Goal: Find specific page/section: Find specific page/section

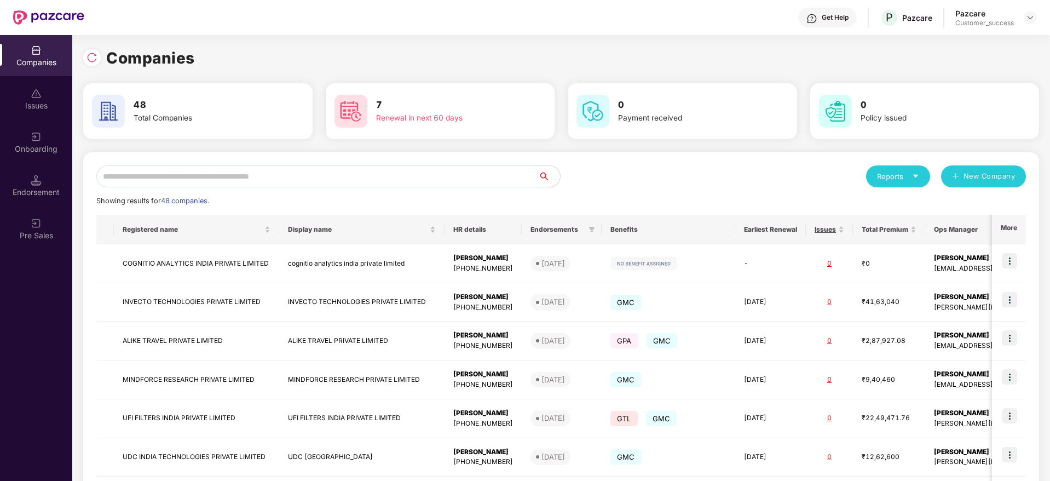
click at [223, 183] on input "text" at bounding box center [317, 176] width 442 height 22
click at [301, 174] on input "text" at bounding box center [317, 176] width 442 height 22
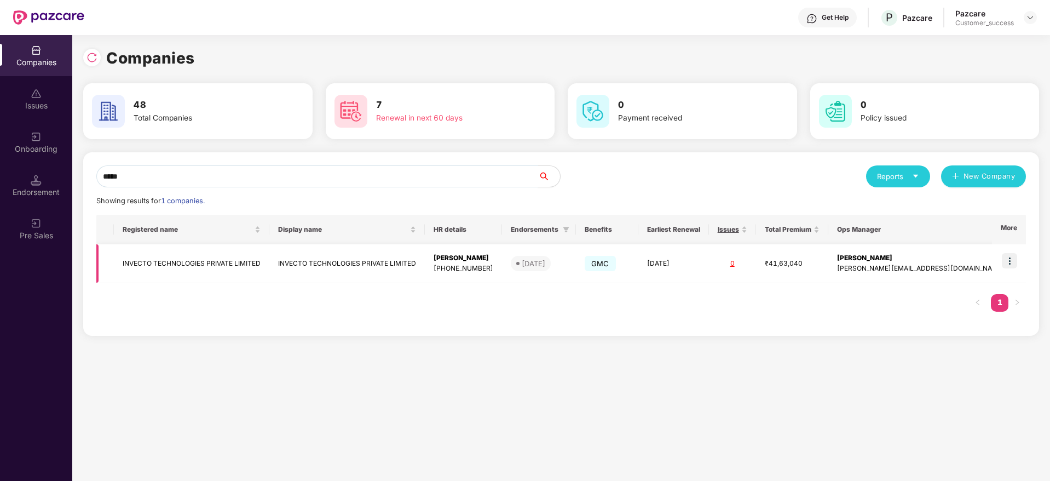
type input "*****"
click at [1009, 261] on img at bounding box center [1009, 260] width 15 height 15
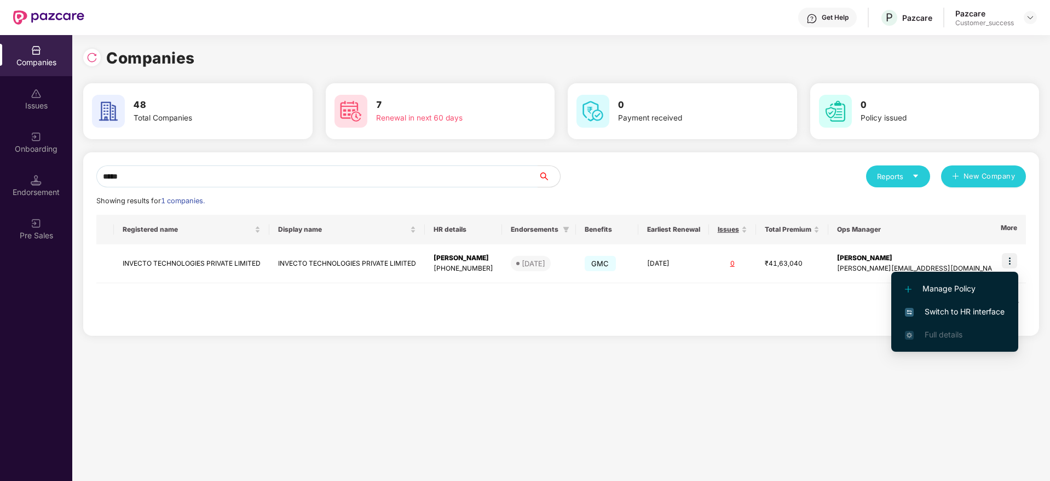
click at [946, 309] on span "Switch to HR interface" at bounding box center [955, 311] width 100 height 12
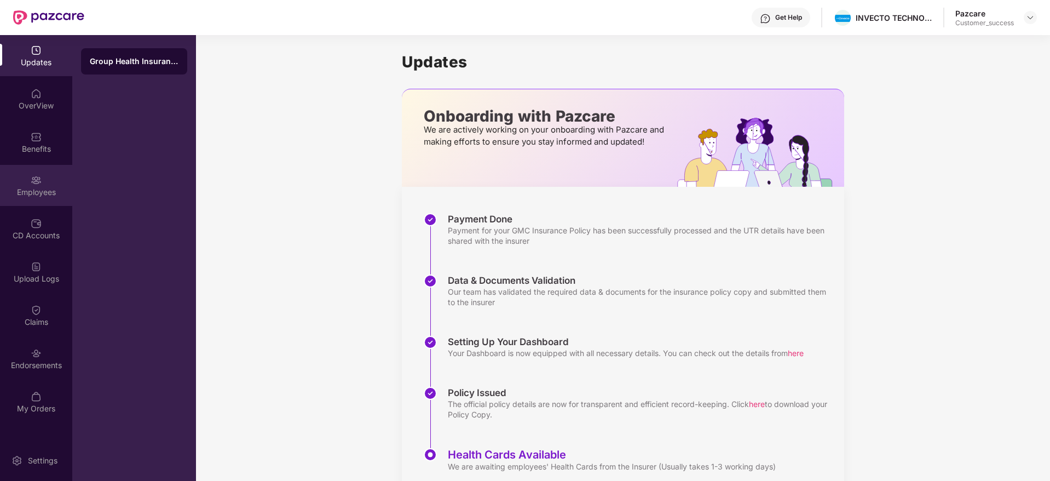
click at [34, 183] on img at bounding box center [36, 180] width 11 height 11
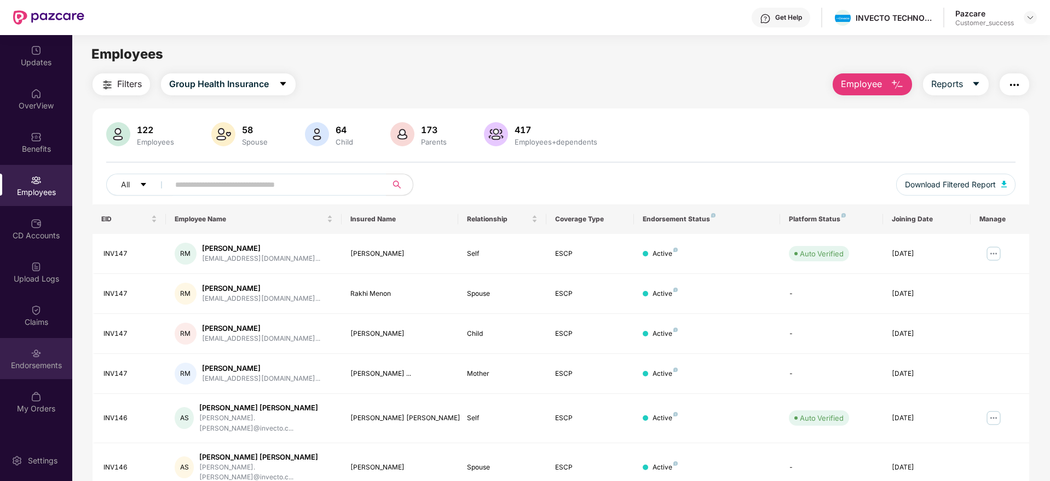
click at [28, 357] on div "Endorsements" at bounding box center [36, 358] width 72 height 41
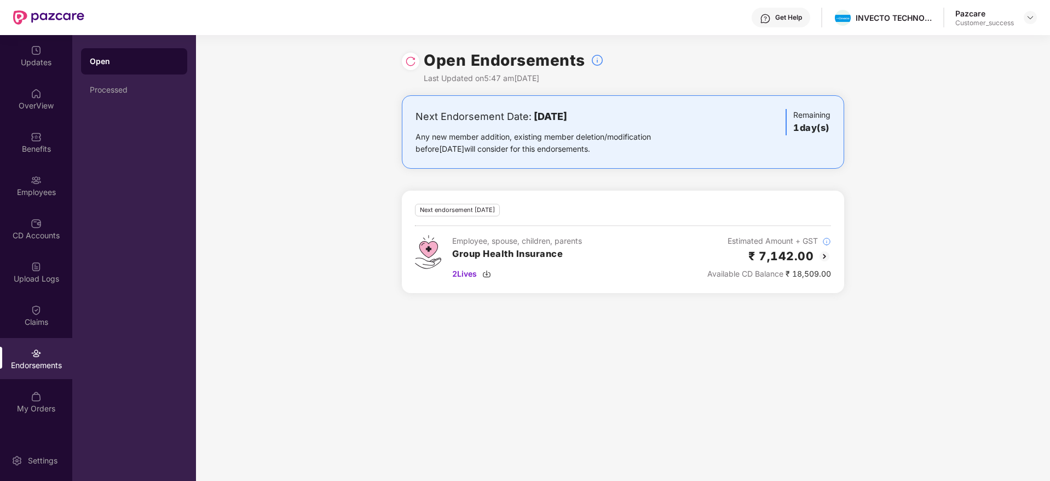
click at [411, 57] on img at bounding box center [410, 61] width 11 height 11
click at [44, 276] on div "Upload Logs" at bounding box center [36, 278] width 72 height 11
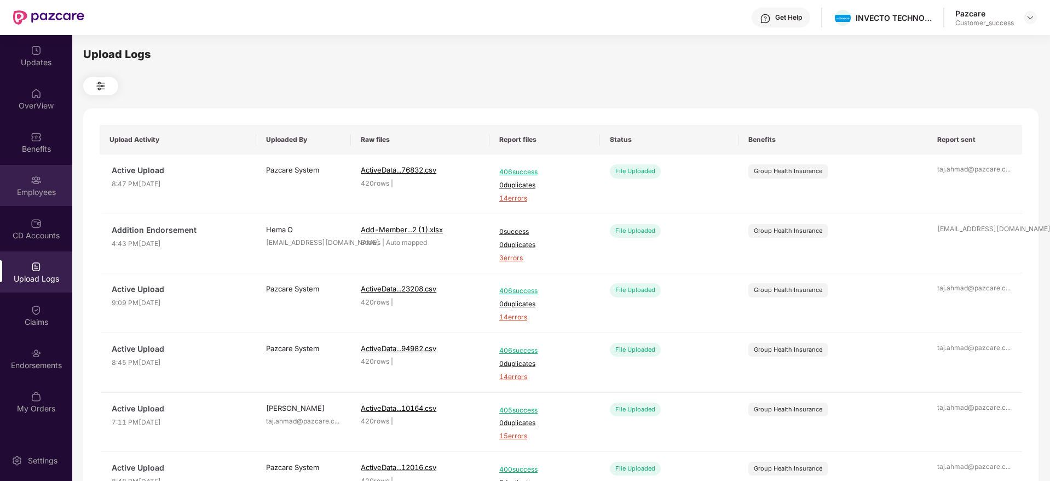
click at [44, 193] on div "Employees" at bounding box center [36, 192] width 72 height 11
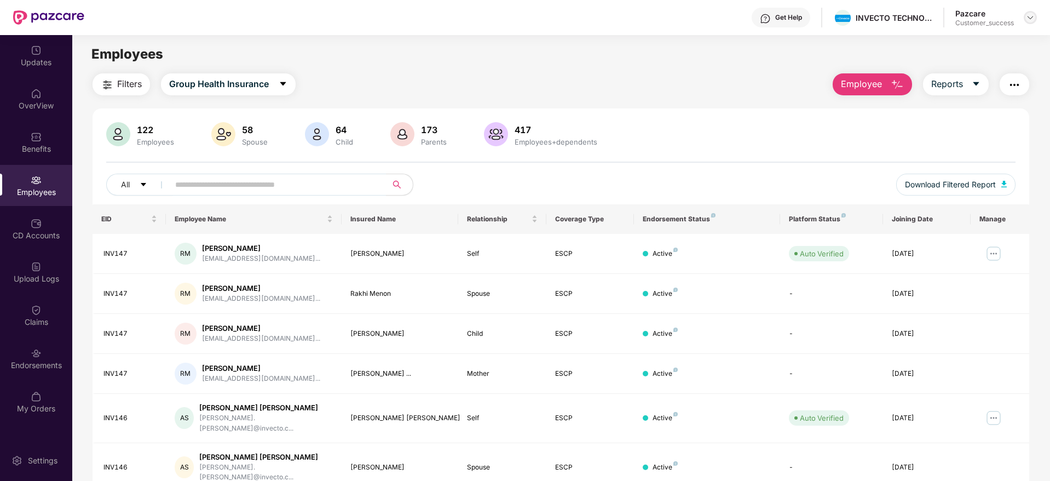
click at [1031, 17] on img at bounding box center [1030, 17] width 9 height 9
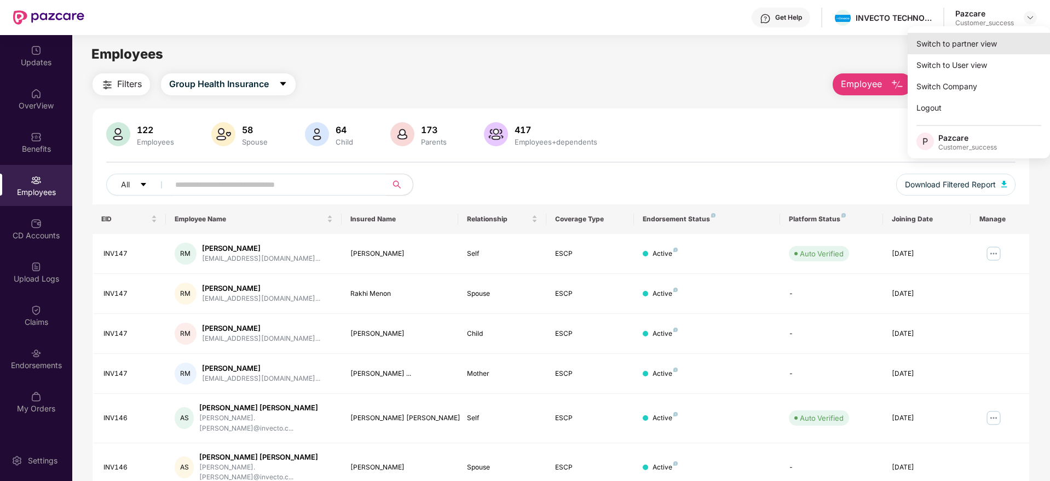
click at [967, 47] on div "Switch to partner view" at bounding box center [979, 43] width 142 height 21
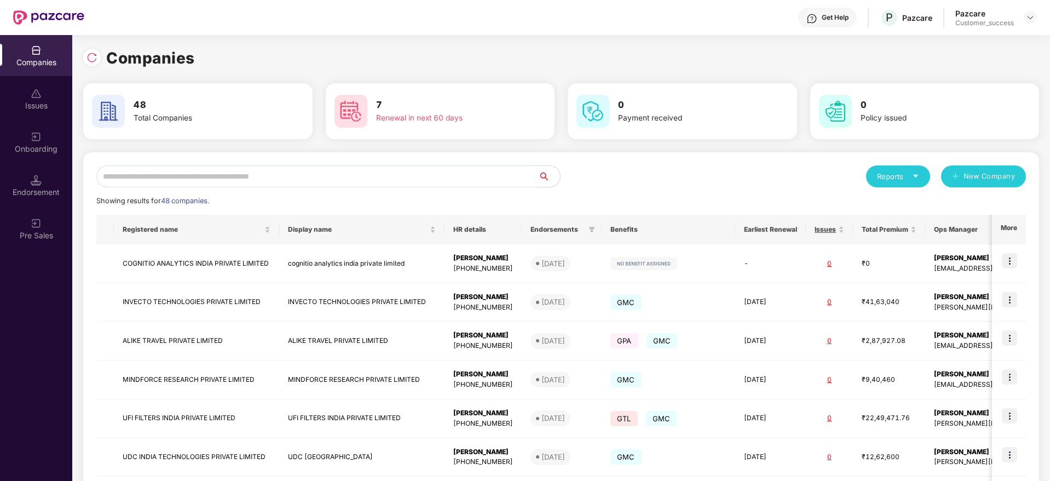
click at [302, 184] on input "text" at bounding box center [317, 176] width 442 height 22
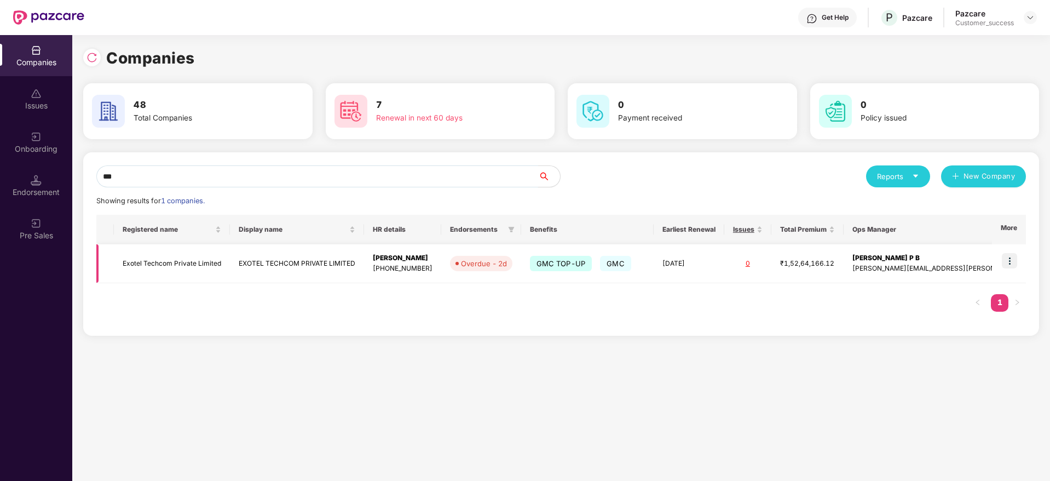
type input "***"
click at [1012, 258] on img at bounding box center [1009, 260] width 15 height 15
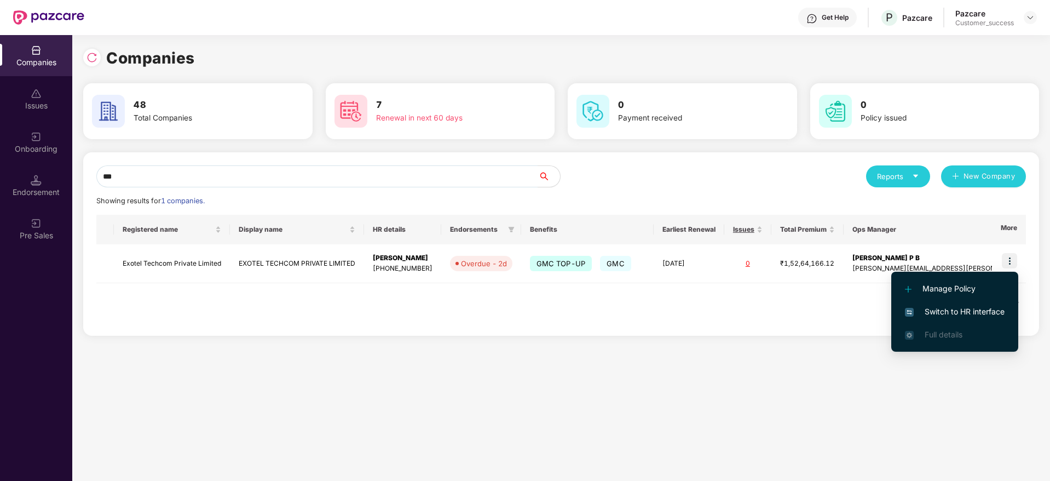
click at [958, 310] on span "Switch to HR interface" at bounding box center [955, 311] width 100 height 12
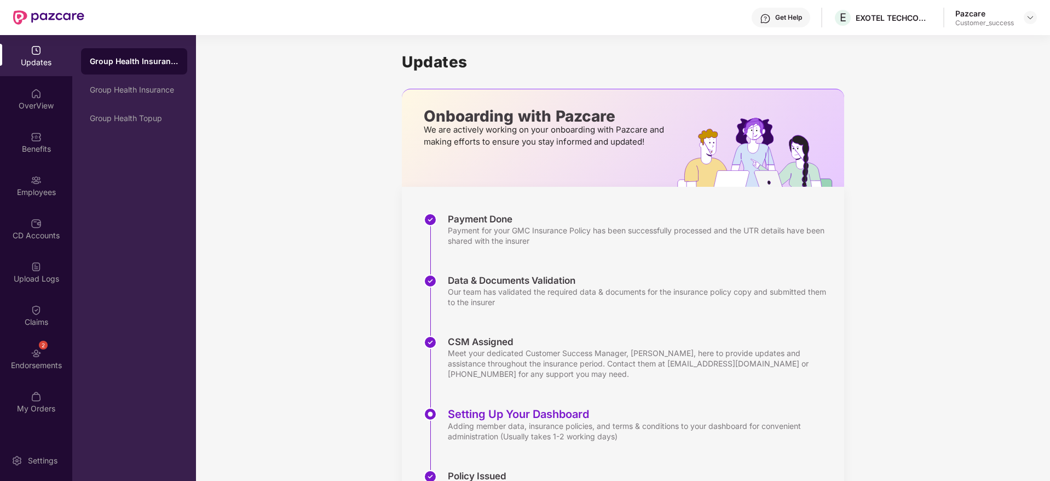
click at [35, 192] on div "Employees" at bounding box center [36, 192] width 72 height 11
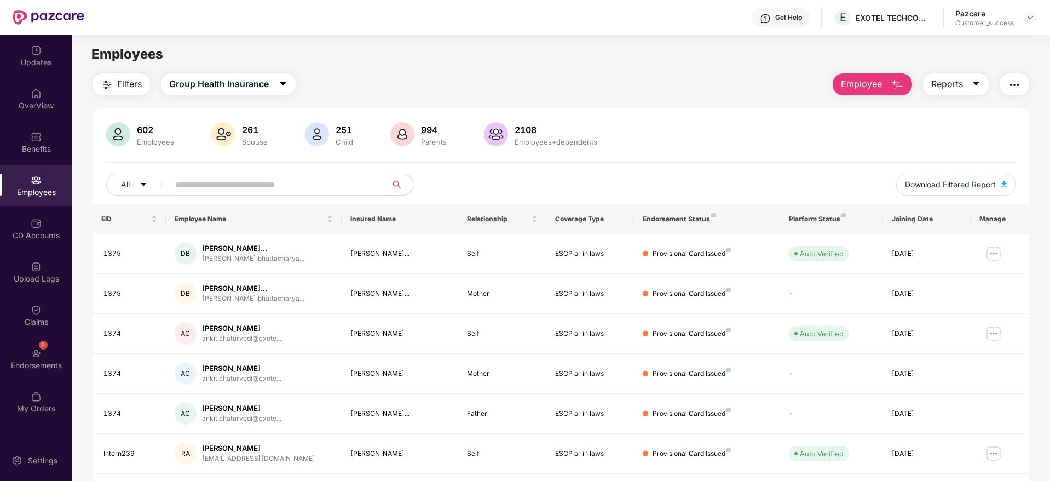
click at [226, 183] on input "text" at bounding box center [273, 184] width 197 height 16
click at [227, 182] on input "text" at bounding box center [273, 184] width 197 height 16
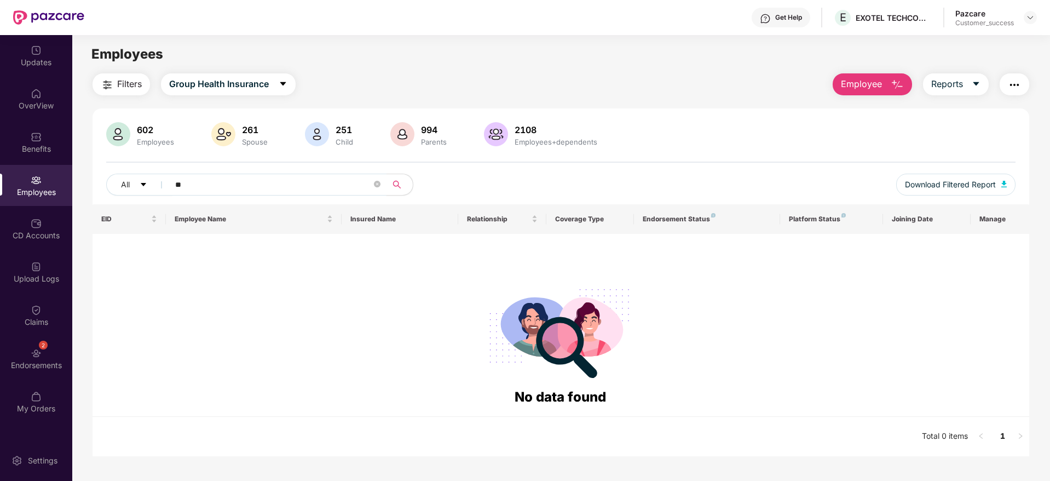
type input "*"
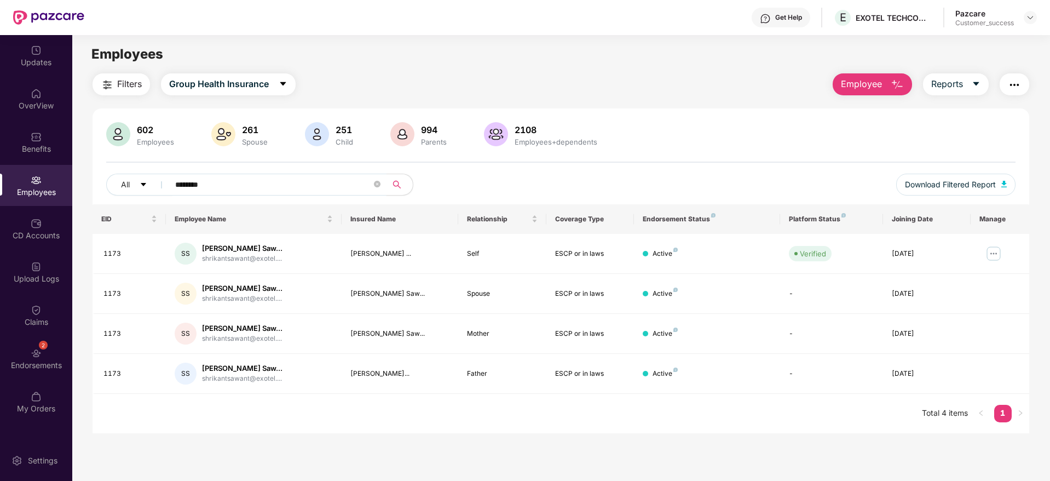
type input "********"
